Goal: Find specific page/section: Find specific page/section

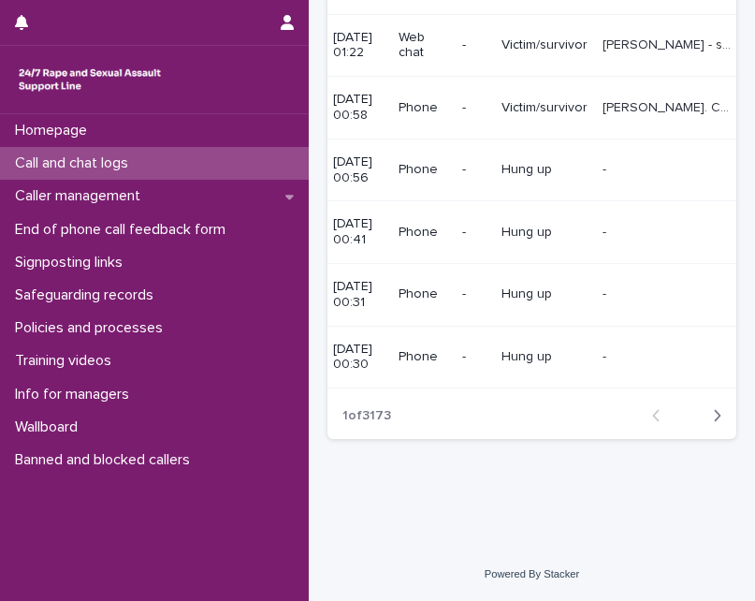
scroll to position [688, 0]
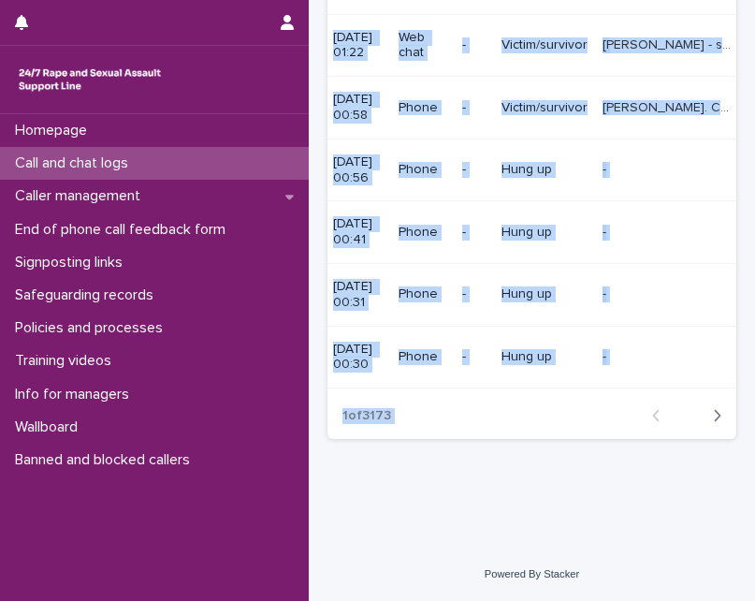
drag, startPoint x: 567, startPoint y: 394, endPoint x: 427, endPoint y: 390, distance: 140.4
click at [427, 390] on section "ID Operator Created Type of contact Flags Type of user Comments Duration (minut…" at bounding box center [531, 71] width 409 height 733
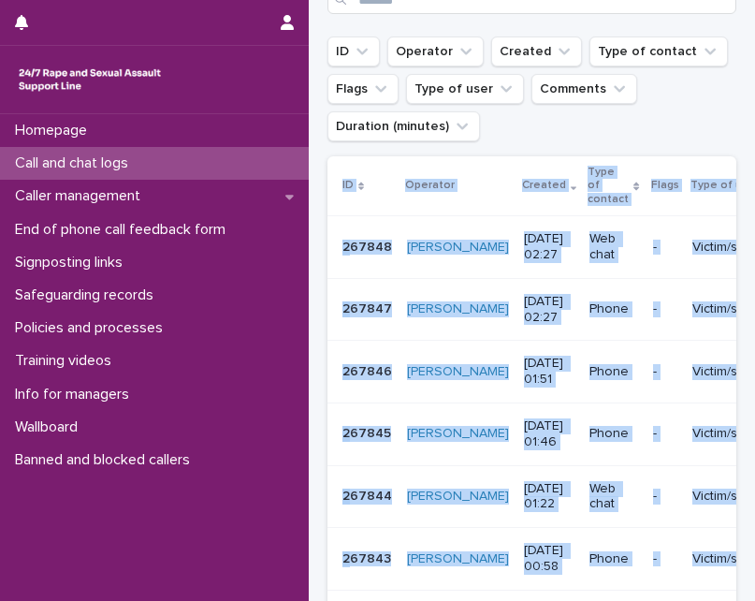
scroll to position [221, 0]
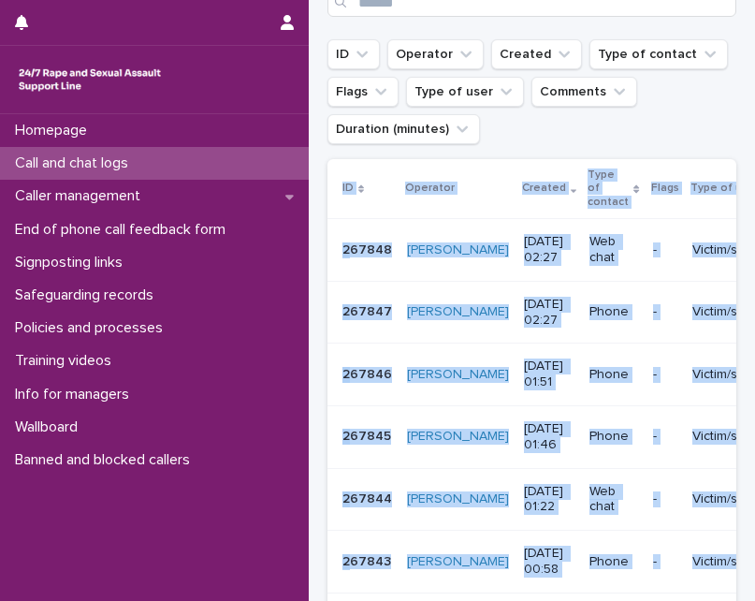
click at [527, 158] on div "Call and chat logs Add New ID Operator Created Type of contact Flags Type of us…" at bounding box center [531, 414] width 409 height 988
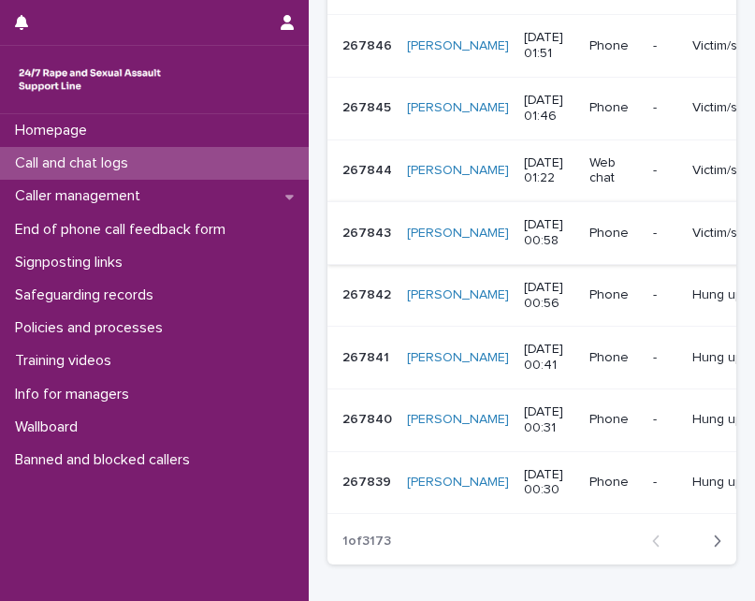
scroll to position [688, 0]
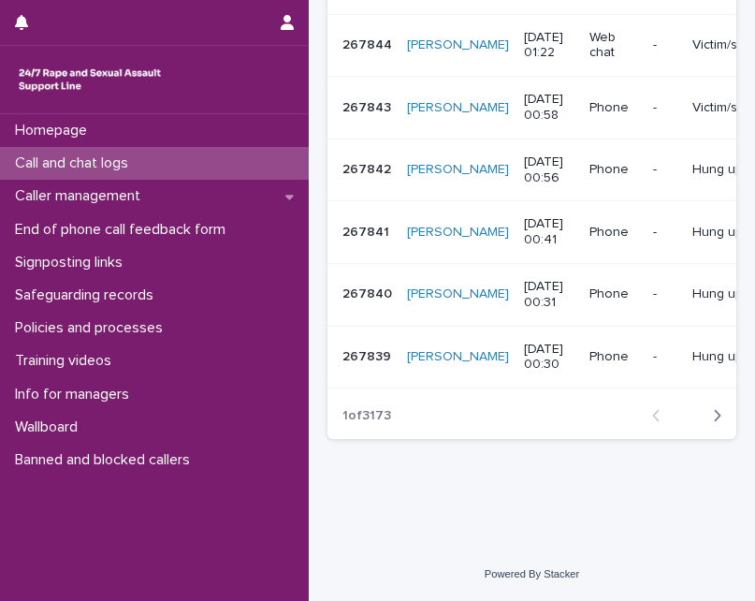
click at [713, 413] on icon "button" at bounding box center [717, 415] width 8 height 17
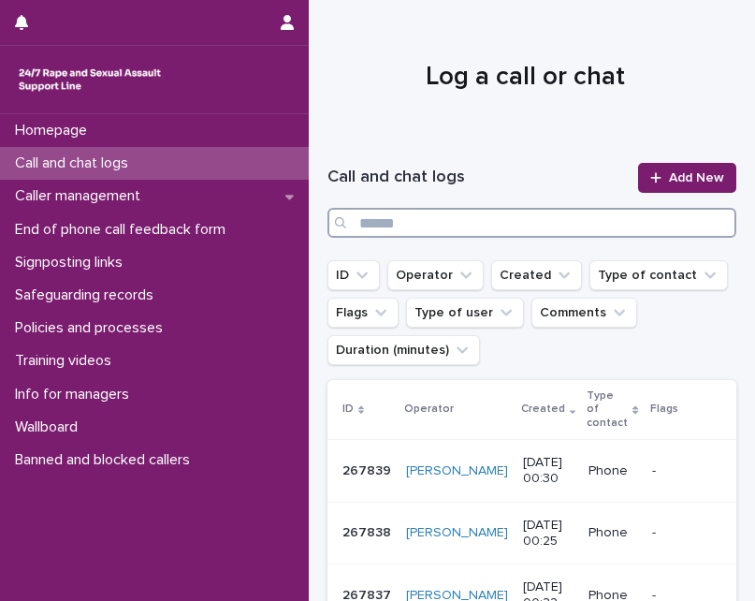
click at [422, 222] on input "Search" at bounding box center [531, 223] width 409 height 30
type input "********"
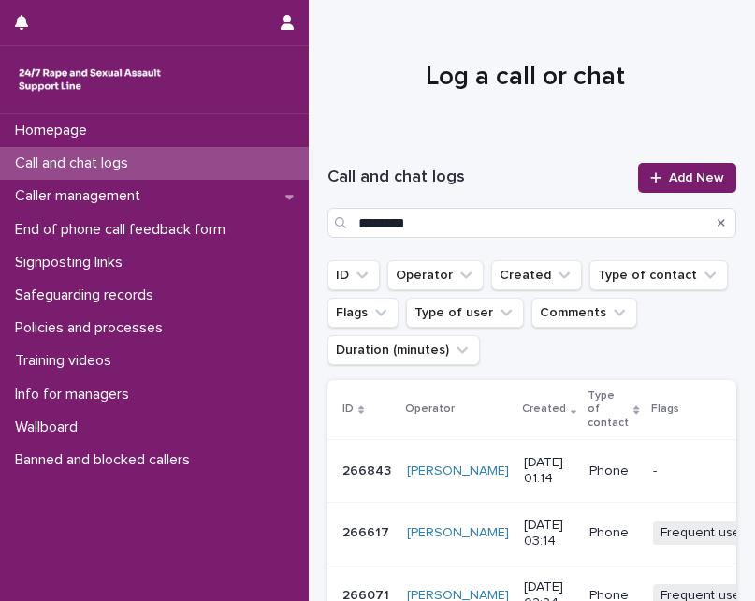
click at [373, 541] on p "266617" at bounding box center [367, 531] width 51 height 20
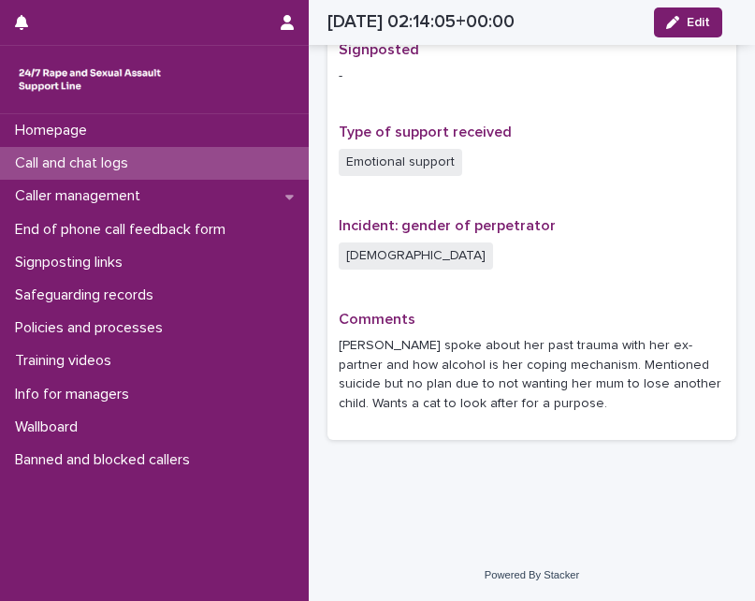
scroll to position [1337, 0]
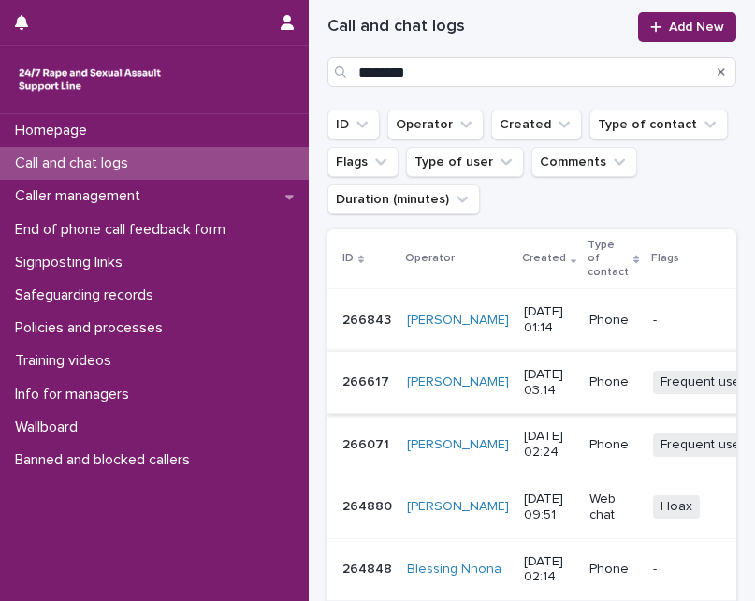
scroll to position [374, 0]
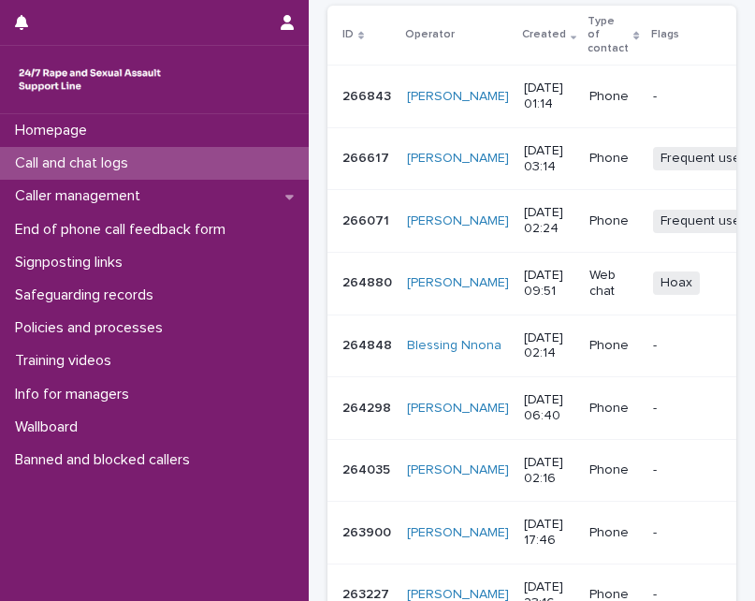
click at [350, 229] on p "266071" at bounding box center [367, 220] width 51 height 20
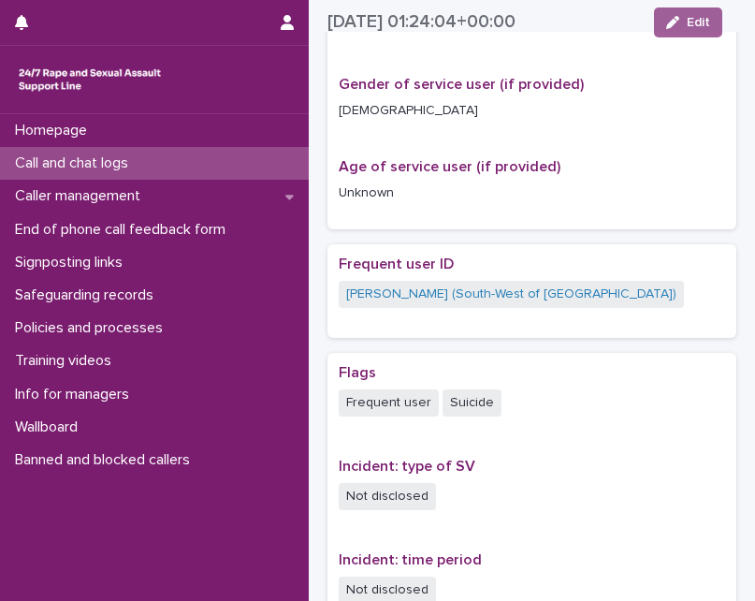
scroll to position [842, 0]
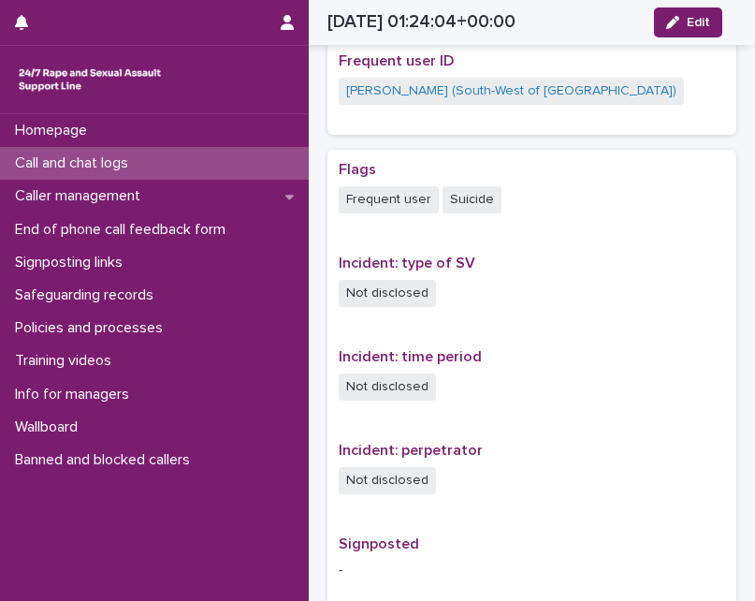
drag, startPoint x: 532, startPoint y: 431, endPoint x: 461, endPoint y: 437, distance: 71.3
click at [461, 437] on div "Flags Frequent user Suicide Incident: type of SV Not disclosed Incident: time p…" at bounding box center [532, 571] width 386 height 820
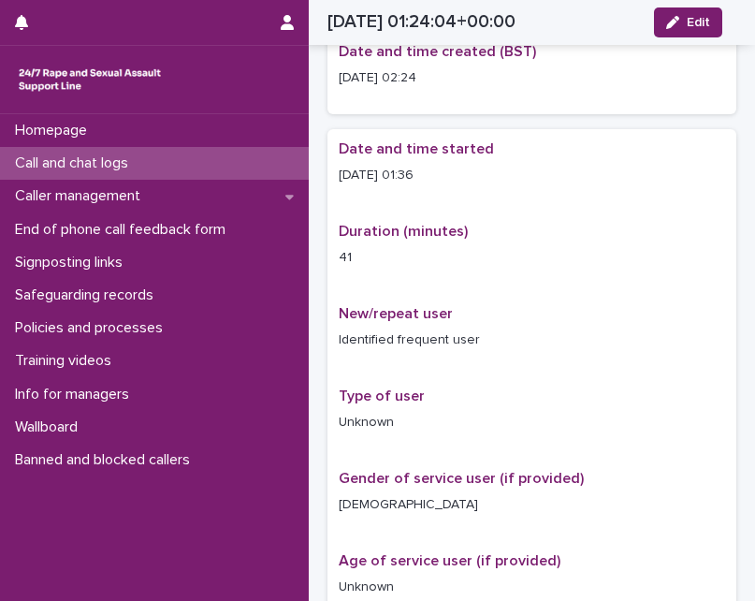
scroll to position [0, 0]
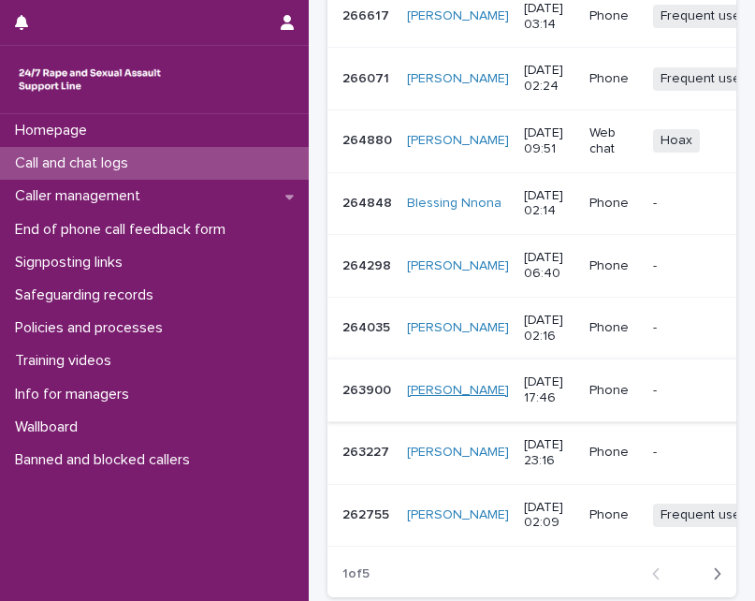
scroll to position [561, 0]
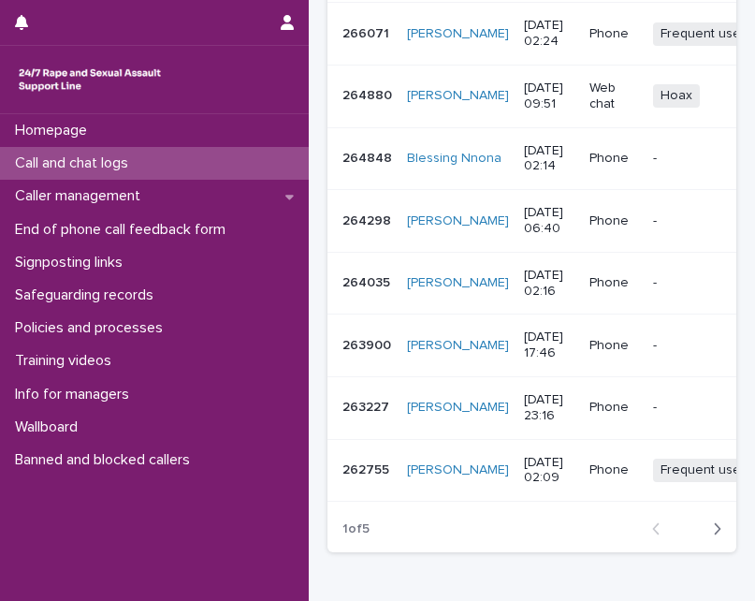
click at [359, 478] on p "262755" at bounding box center [367, 468] width 51 height 20
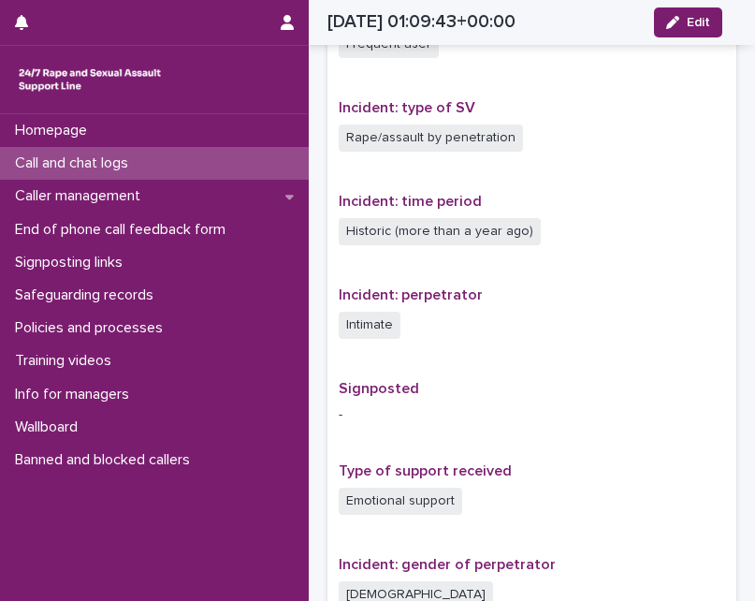
scroll to position [1216, 0]
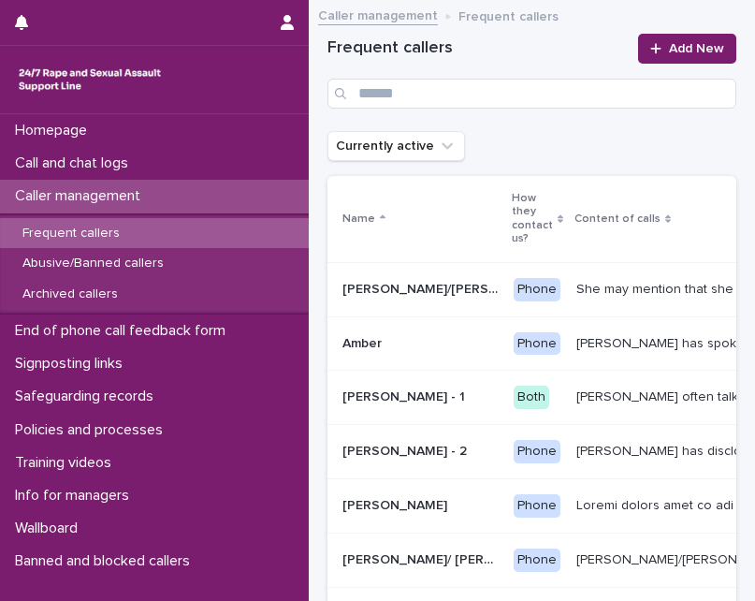
click at [116, 237] on p "Frequent callers" at bounding box center [70, 233] width 127 height 16
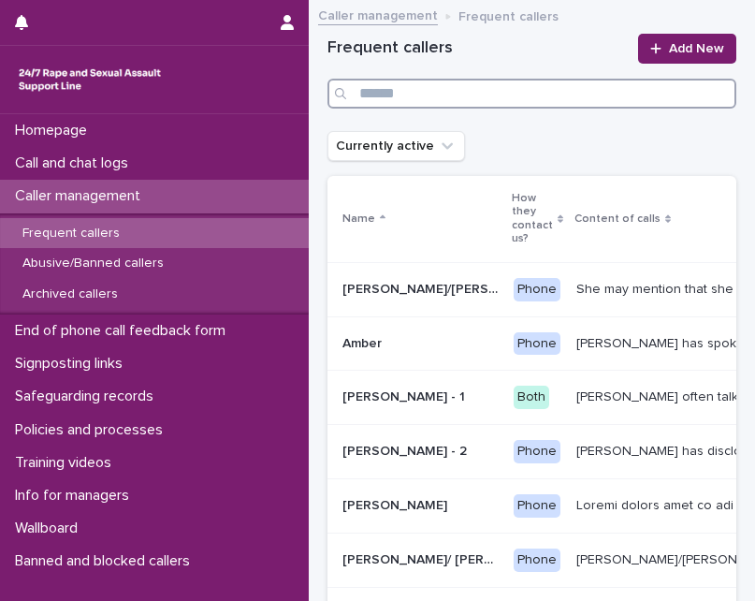
click at [458, 102] on input "Search" at bounding box center [531, 94] width 409 height 30
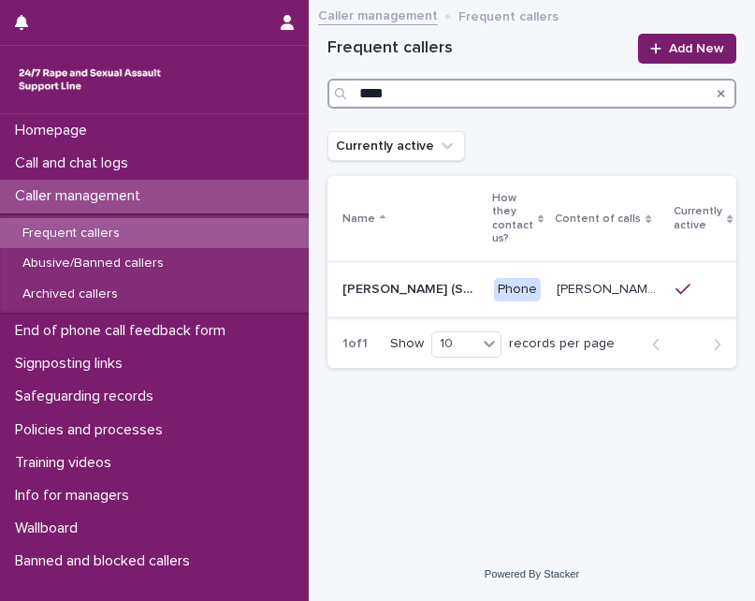
type input "****"
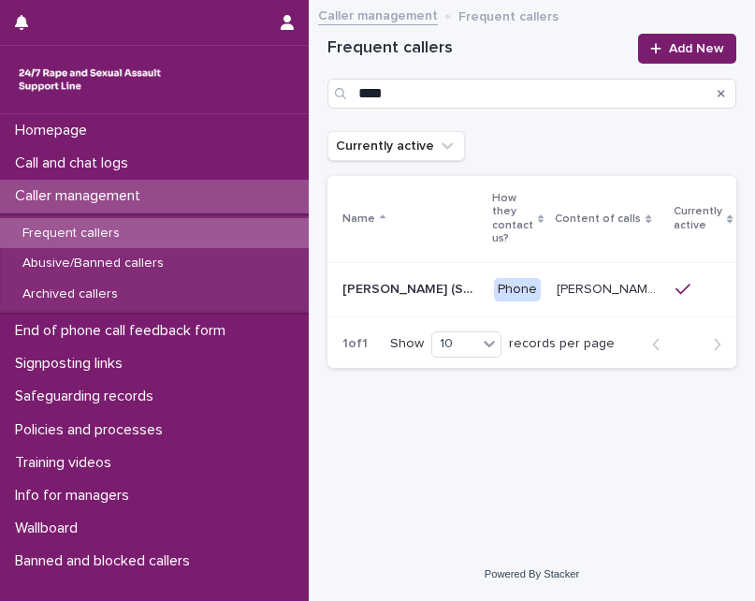
click at [384, 292] on p "[PERSON_NAME] (South-West of [GEOGRAPHIC_DATA])" at bounding box center [412, 288] width 140 height 20
